Goal: Information Seeking & Learning: Learn about a topic

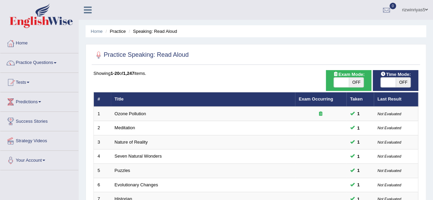
click at [353, 84] on span "OFF" at bounding box center [356, 83] width 15 height 10
checkbox input "true"
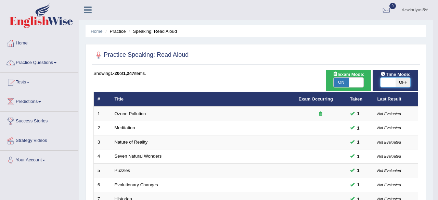
click at [395, 78] on body "Toggle navigation Home Practice Questions Speaking Practice Read Aloud Repeat S…" at bounding box center [219, 100] width 438 height 200
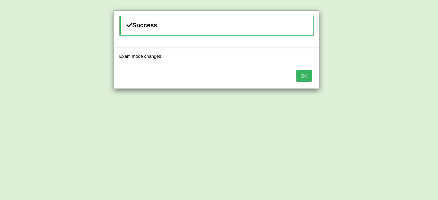
checkbox input "true"
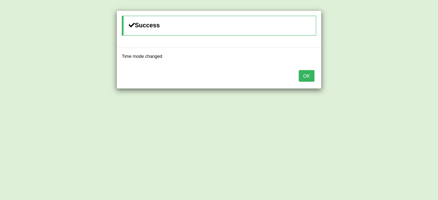
click at [305, 72] on button "OK" at bounding box center [307, 76] width 16 height 12
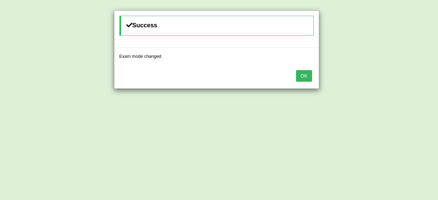
click at [305, 72] on button "OK" at bounding box center [304, 76] width 16 height 12
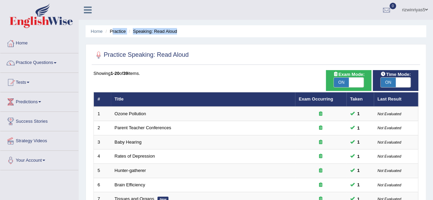
drag, startPoint x: 113, startPoint y: 31, endPoint x: 191, endPoint y: 38, distance: 78.4
click at [202, 27] on ul "Home Practice Speaking: Read Aloud" at bounding box center [256, 31] width 341 height 12
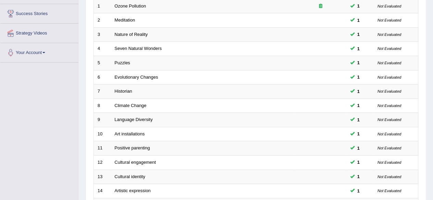
scroll to position [250, 0]
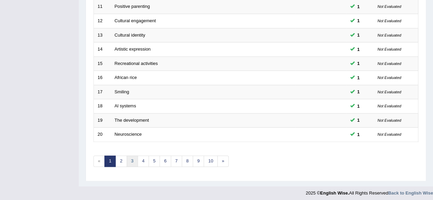
click at [135, 157] on link "3" at bounding box center [132, 161] width 11 height 11
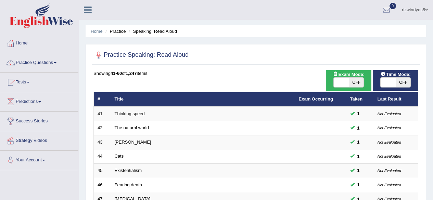
scroll to position [243, 0]
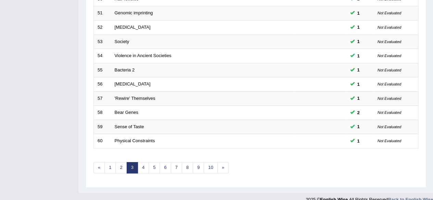
click at [145, 164] on link "4" at bounding box center [143, 167] width 11 height 11
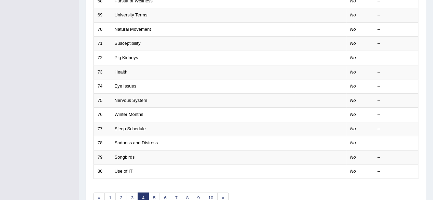
scroll to position [222, 0]
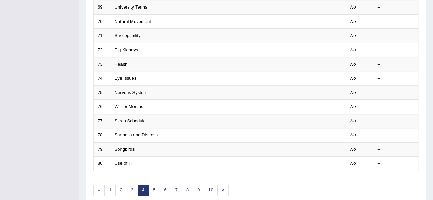
click at [131, 184] on link "3" at bounding box center [132, 189] width 11 height 11
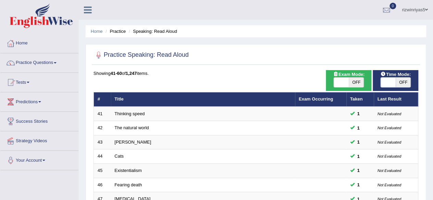
click at [326, 110] on td at bounding box center [320, 114] width 51 height 14
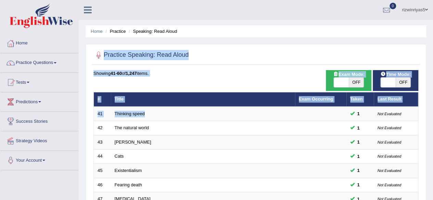
drag, startPoint x: 0, startPoint y: 0, endPoint x: 415, endPoint y: 37, distance: 416.8
click at [381, 31] on ul "Home Practice Speaking: Read Aloud" at bounding box center [256, 31] width 341 height 12
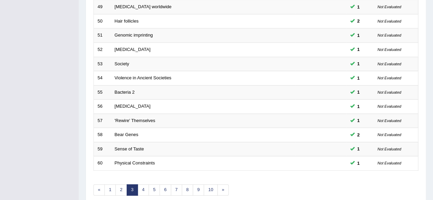
scroll to position [250, 0]
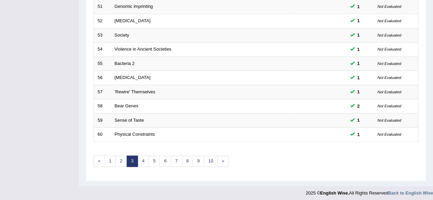
click at [143, 158] on link "4" at bounding box center [143, 161] width 11 height 11
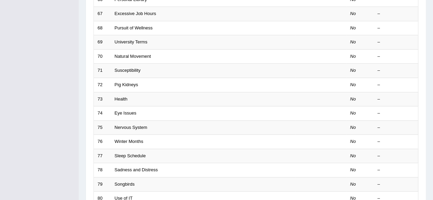
scroll to position [48, 0]
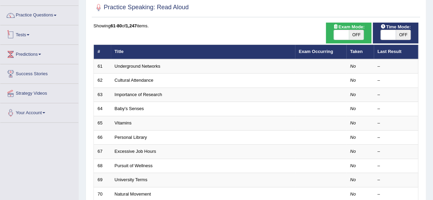
click at [37, 37] on link "Tests" at bounding box center [39, 33] width 78 height 17
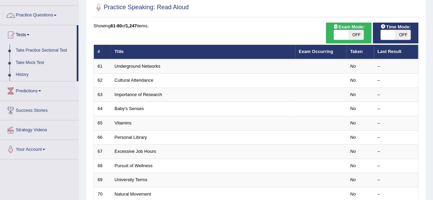
click at [45, 11] on link "Practice Questions" at bounding box center [39, 14] width 78 height 17
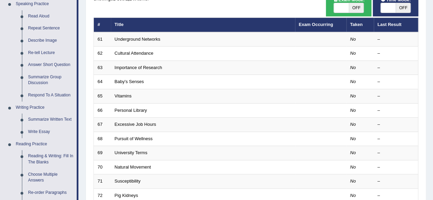
scroll to position [104, 0]
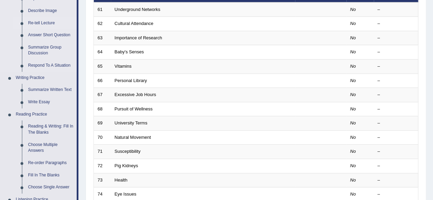
click at [49, 25] on link "Re-tell Lecture" at bounding box center [51, 23] width 52 height 12
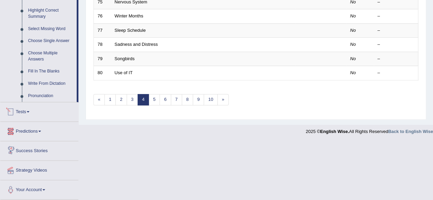
scroll to position [264, 0]
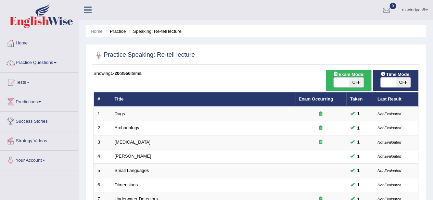
click at [433, 30] on html "Toggle navigation Home Practice Questions Speaking Practice Read Aloud Repeat S…" at bounding box center [216, 100] width 433 height 200
drag, startPoint x: 355, startPoint y: 81, endPoint x: 388, endPoint y: 87, distance: 33.4
click at [388, 87] on span at bounding box center [388, 83] width 15 height 10
checkbox input "true"
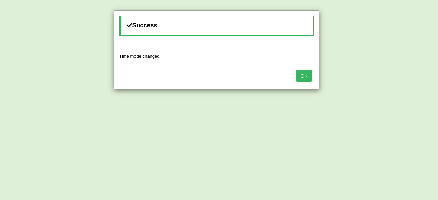
click at [353, 84] on div "Success Time mode changed OK" at bounding box center [219, 100] width 438 height 200
click at [308, 78] on button "OK" at bounding box center [304, 76] width 16 height 12
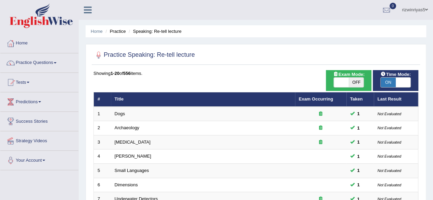
click at [346, 81] on span at bounding box center [341, 83] width 15 height 10
checkbox input "true"
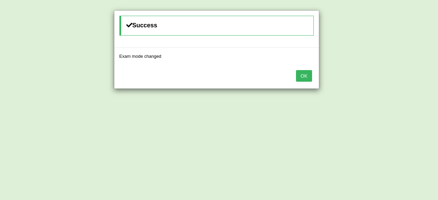
click at [301, 77] on button "OK" at bounding box center [304, 76] width 16 height 12
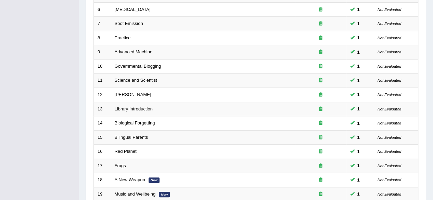
scroll to position [250, 0]
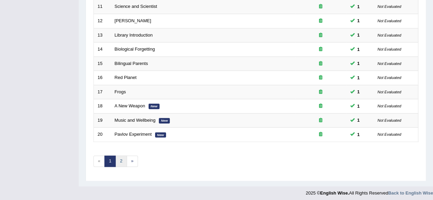
click at [121, 156] on link "2" at bounding box center [120, 161] width 11 height 11
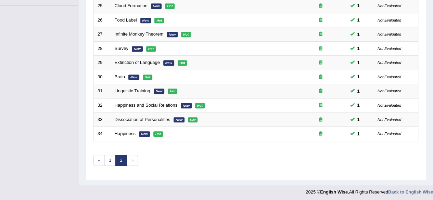
drag, startPoint x: 0, startPoint y: 0, endPoint x: 438, endPoint y: 153, distance: 463.8
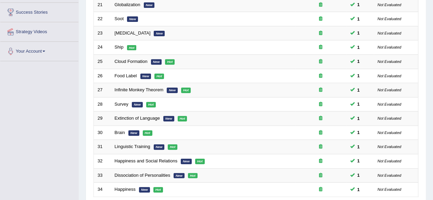
scroll to position [157, 0]
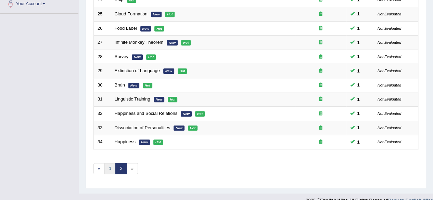
click at [113, 164] on link "1" at bounding box center [109, 168] width 11 height 11
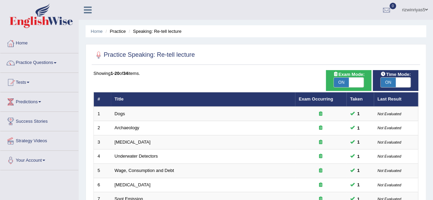
drag, startPoint x: 123, startPoint y: 32, endPoint x: 118, endPoint y: 33, distance: 4.7
click at [123, 32] on li "Practice" at bounding box center [115, 31] width 22 height 7
click at [56, 63] on link "Practice Questions" at bounding box center [39, 61] width 78 height 17
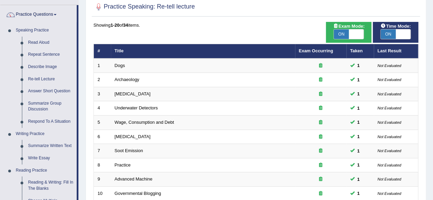
scroll to position [51, 0]
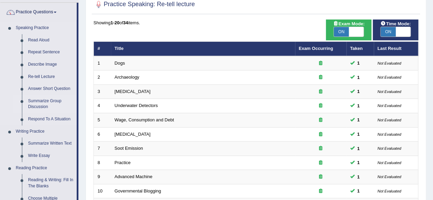
click at [37, 101] on link "Summarize Group Discussion" at bounding box center [51, 104] width 52 height 18
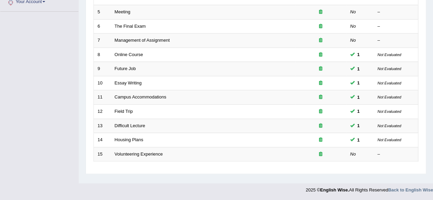
scroll to position [36, 0]
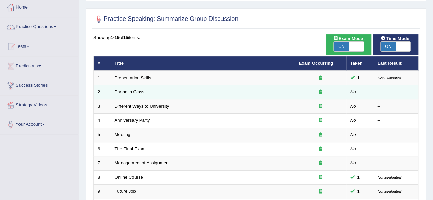
click at [321, 93] on icon at bounding box center [320, 92] width 3 height 4
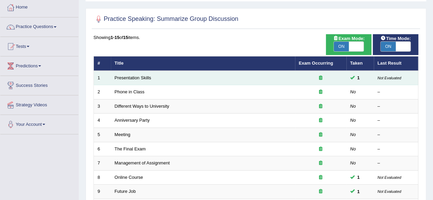
click at [321, 74] on td at bounding box center [320, 78] width 51 height 14
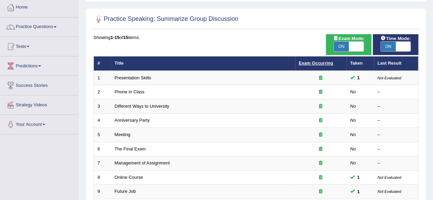
click at [320, 63] on link "Exam Occurring" at bounding box center [316, 63] width 34 height 5
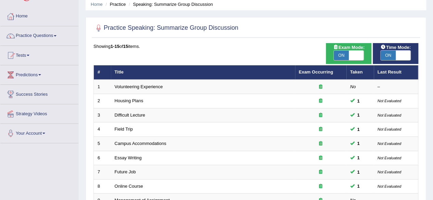
scroll to position [27, 0]
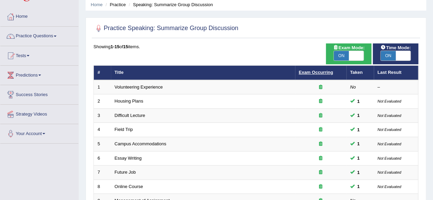
click at [319, 71] on link "Exam Occurring" at bounding box center [316, 72] width 34 height 5
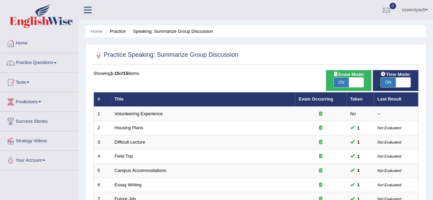
click at [358, 99] on th "Taken" at bounding box center [360, 99] width 27 height 14
click at [119, 98] on th "Title" at bounding box center [203, 99] width 184 height 14
click at [53, 65] on link "Practice Questions" at bounding box center [39, 61] width 78 height 17
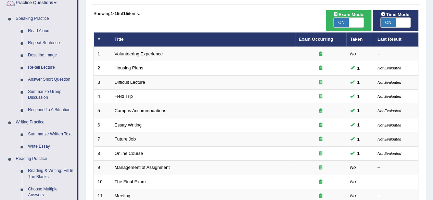
scroll to position [88, 0]
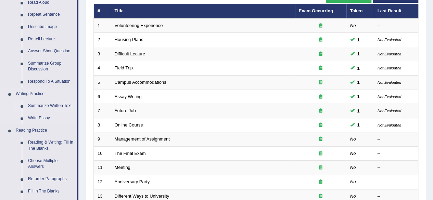
click at [52, 102] on link "Summarize Written Text" at bounding box center [51, 106] width 52 height 12
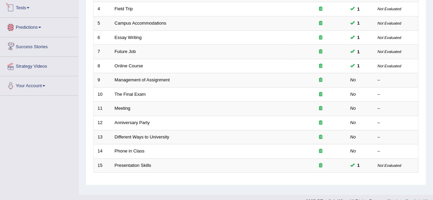
scroll to position [333, 0]
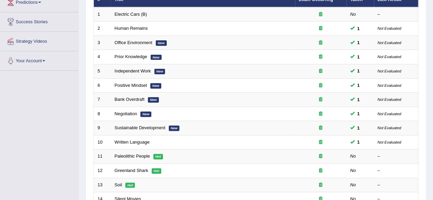
scroll to position [16, 0]
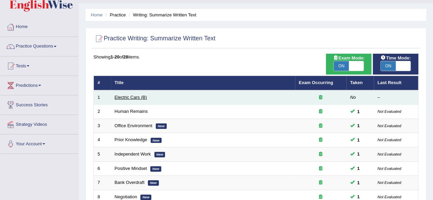
click at [137, 97] on link "Electric Cars (B)" at bounding box center [131, 97] width 33 height 5
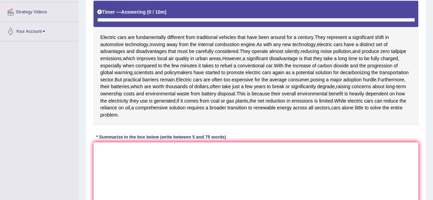
scroll to position [134, 0]
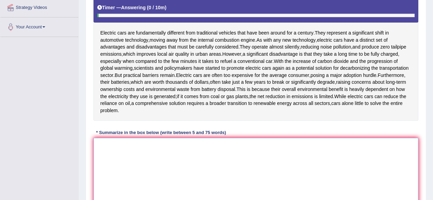
click at [223, 193] on textarea at bounding box center [256, 171] width 325 height 66
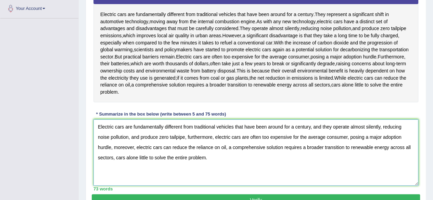
scroll to position [186, 0]
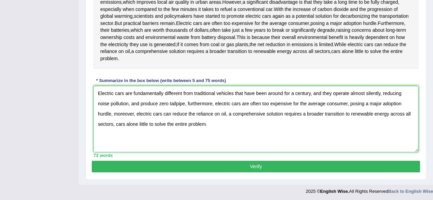
type textarea "Electric cars are fundamentally different from traditional vehicles that have b…"
click at [365, 165] on button "Verify" at bounding box center [256, 167] width 329 height 12
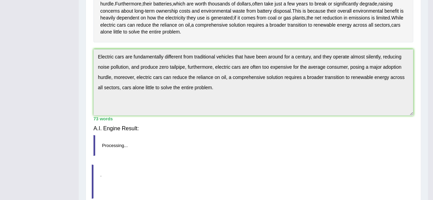
scroll to position [159, 0]
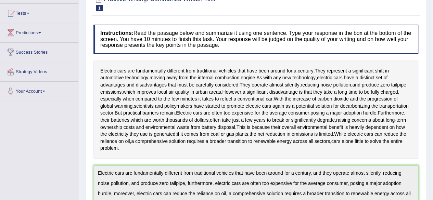
scroll to position [0, 0]
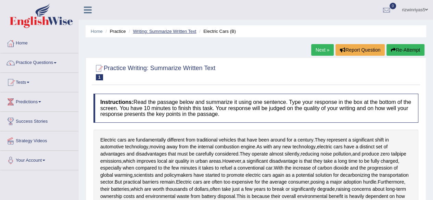
click at [171, 33] on link "Writing: Summarize Written Text" at bounding box center [164, 31] width 63 height 5
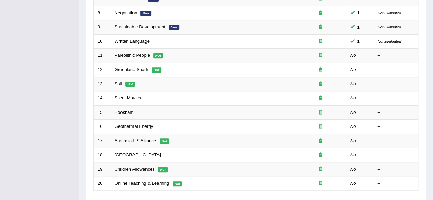
scroll to position [200, 0]
drag, startPoint x: 438, startPoint y: 36, endPoint x: 419, endPoint y: 131, distance: 96.5
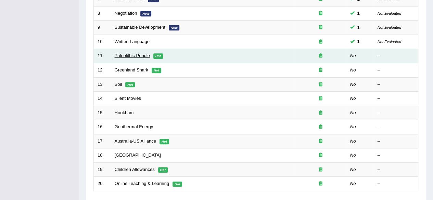
click at [133, 53] on link "Paleolithic People" at bounding box center [132, 55] width 35 height 5
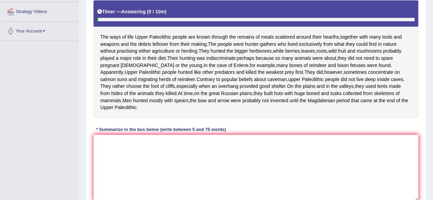
scroll to position [151, 0]
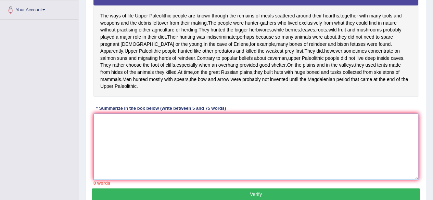
click at [295, 142] on textarea at bounding box center [256, 147] width 325 height 66
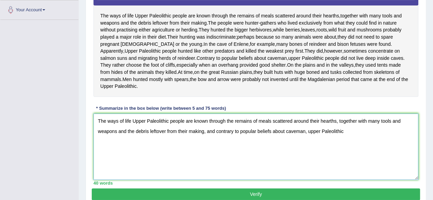
click at [135, 128] on textarea "The ways of life Upper Paleolithic people are known through the remains of meal…" at bounding box center [256, 147] width 325 height 66
click at [346, 139] on textarea "The ways of life upper Paleolithic people are known through the remains of meal…" at bounding box center [256, 147] width 325 height 66
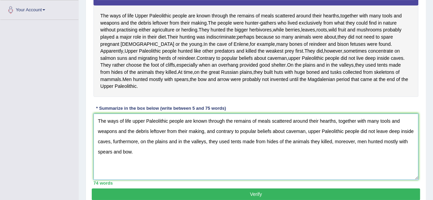
scroll to position [179, 0]
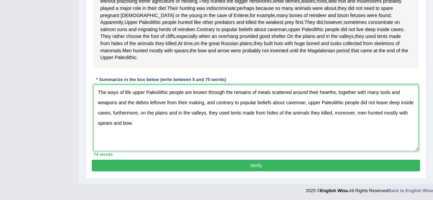
type textarea "The ways of life upper Paleolithic people are known through the remains of meal…"
click at [364, 172] on button "Verify" at bounding box center [256, 166] width 329 height 12
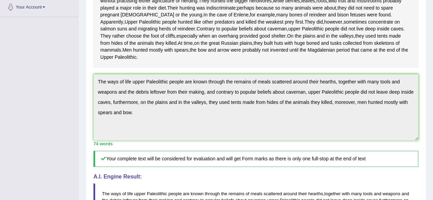
drag, startPoint x: 438, startPoint y: 107, endPoint x: 438, endPoint y: 144, distance: 37.0
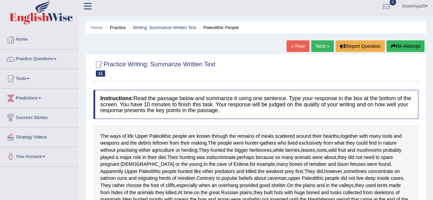
scroll to position [0, 0]
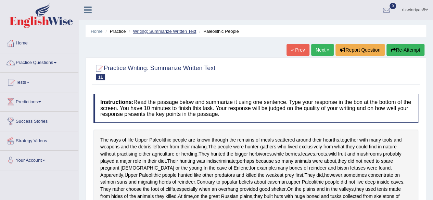
click at [190, 29] on link "Writing: Summarize Written Text" at bounding box center [164, 31] width 63 height 5
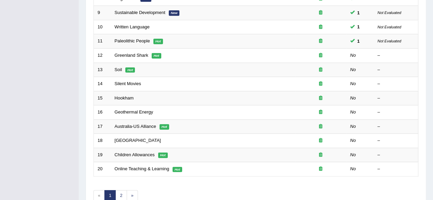
scroll to position [214, 0]
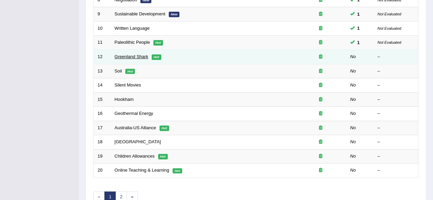
click at [133, 54] on link "Greenland Shark" at bounding box center [132, 56] width 34 height 5
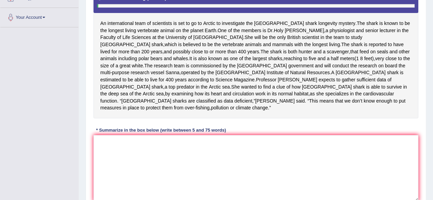
scroll to position [144, 0]
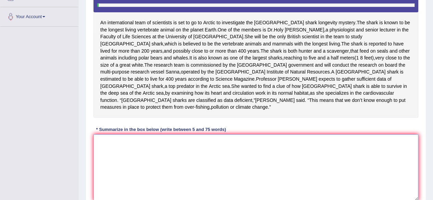
click at [322, 148] on textarea at bounding box center [256, 168] width 325 height 66
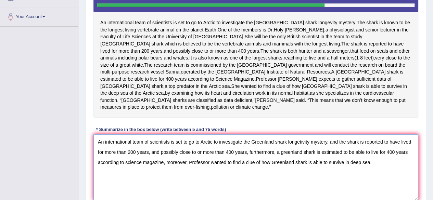
click at [284, 148] on textarea "An international team of scientists is set to go to Arctic to investigate the G…" at bounding box center [256, 168] width 325 height 66
click at [262, 157] on textarea "An international team of scientists is set to go to Arctic to investigate the G…" at bounding box center [256, 168] width 325 height 66
click at [270, 157] on textarea "An international team of scientists is set to go to Arctic to investigate the G…" at bounding box center [256, 168] width 325 height 66
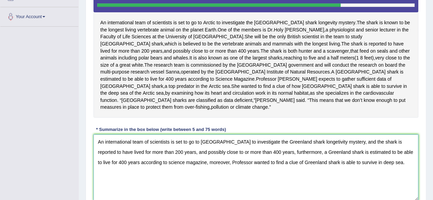
click at [263, 155] on textarea "An international team of scientists is set to go to Arctic to investigate the G…" at bounding box center [256, 168] width 325 height 66
click at [262, 155] on textarea "An international team of scientists is set to go to Arctic to investigate the G…" at bounding box center [256, 168] width 325 height 66
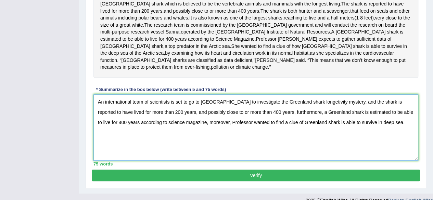
type textarea "An international team of scientists is set to go to Arctic to investigate the G…"
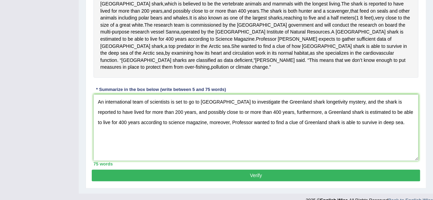
click at [371, 170] on button "Verify" at bounding box center [256, 176] width 329 height 12
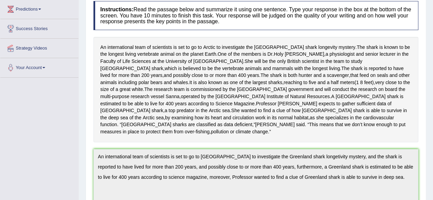
scroll to position [84, 0]
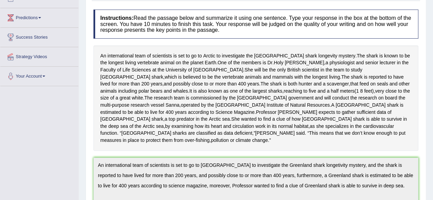
drag, startPoint x: 438, startPoint y: 116, endPoint x: 433, endPoint y: 96, distance: 20.3
click at [433, 96] on html "Toggle navigation Home Practice Questions Speaking Practice Read Aloud Repeat S…" at bounding box center [216, 16] width 433 height 200
click at [319, 58] on span "longevity" at bounding box center [328, 55] width 19 height 7
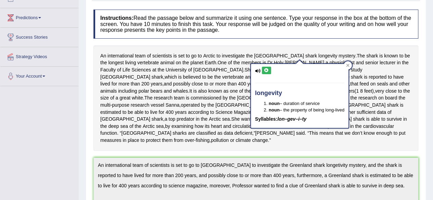
click at [269, 69] on button at bounding box center [266, 71] width 9 height 8
click at [266, 69] on icon at bounding box center [266, 71] width 5 height 4
click at [267, 70] on icon at bounding box center [266, 71] width 5 height 4
click at [397, 62] on span "in" at bounding box center [399, 62] width 4 height 7
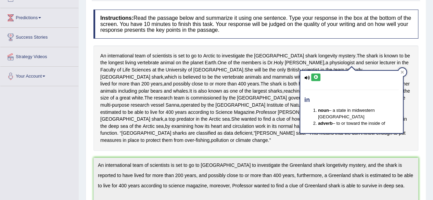
click at [404, 68] on div "in noun – a state in midwestern United States adverb – to or toward the inside …" at bounding box center [352, 100] width 104 height 68
click at [404, 69] on div at bounding box center [402, 72] width 8 height 8
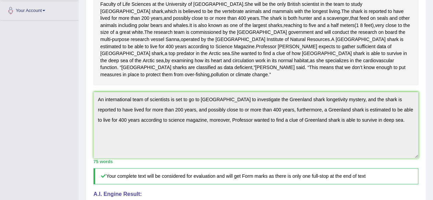
scroll to position [0, 0]
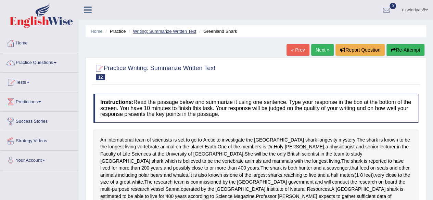
click at [193, 29] on link "Writing: Summarize Written Text" at bounding box center [164, 31] width 63 height 5
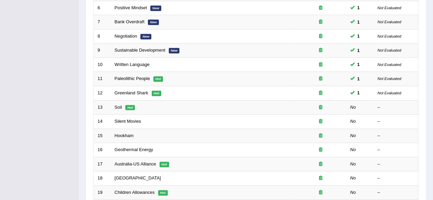
scroll to position [183, 0]
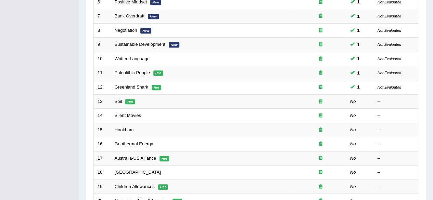
drag, startPoint x: 0, startPoint y: 0, endPoint x: 438, endPoint y: 118, distance: 453.8
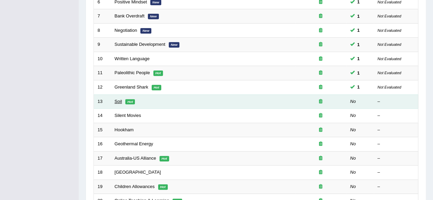
click at [119, 99] on link "Soil" at bounding box center [119, 101] width 8 height 5
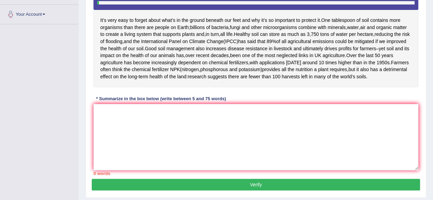
scroll to position [147, 0]
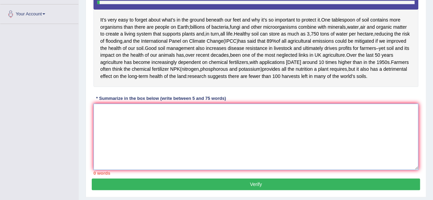
click at [258, 166] on textarea at bounding box center [256, 137] width 325 height 66
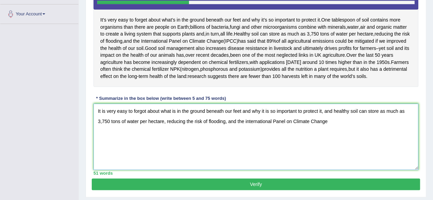
click at [247, 149] on textarea "It is very easy to forgot about what is in the ground beneath our feet and why …" at bounding box center [256, 137] width 325 height 66
click at [330, 151] on textarea "It is very easy to forgot about what is in the ground beneath our feet and why …" at bounding box center [256, 137] width 325 height 66
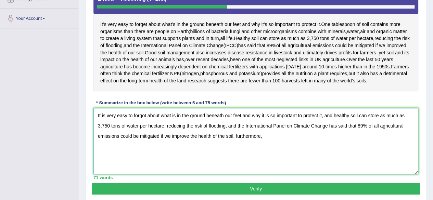
scroll to position [140, 0]
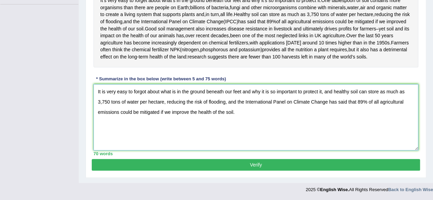
type textarea "It is very easy to forgot about what is in the ground beneath our feet and why …"
click at [314, 169] on button "Verify" at bounding box center [256, 165] width 329 height 12
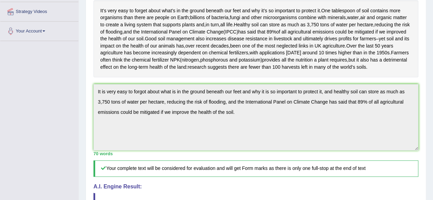
scroll to position [0, 0]
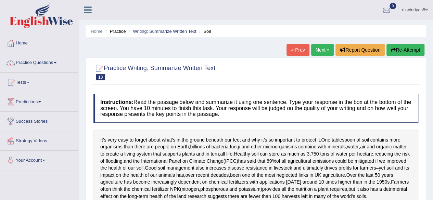
click at [324, 47] on link "Next »" at bounding box center [322, 50] width 23 height 12
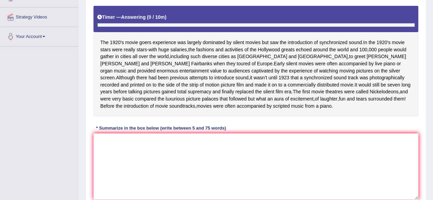
scroll to position [143, 0]
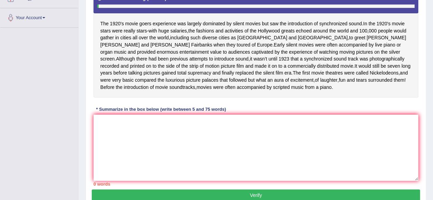
click at [277, 127] on div "Instructions: Read the passage below and summarize it using one sentence. Type …" at bounding box center [256, 69] width 329 height 242
click at [243, 143] on textarea at bounding box center [256, 148] width 325 height 66
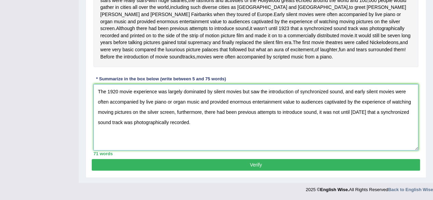
type textarea "The 1920 movie experience was largely dominated by silent movies but saw the in…"
click at [304, 169] on button "Verify" at bounding box center [256, 165] width 329 height 12
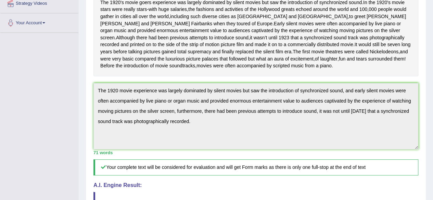
scroll to position [0, 0]
